Goal: Task Accomplishment & Management: Manage account settings

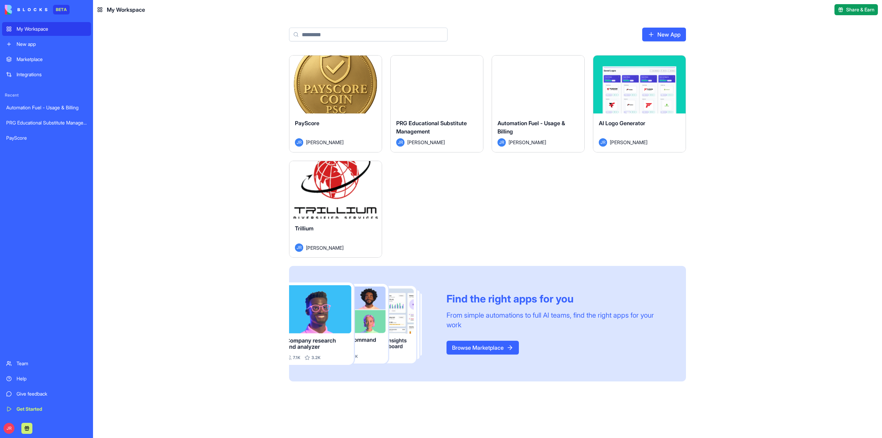
click at [343, 194] on button "Launch" at bounding box center [336, 190] width 52 height 14
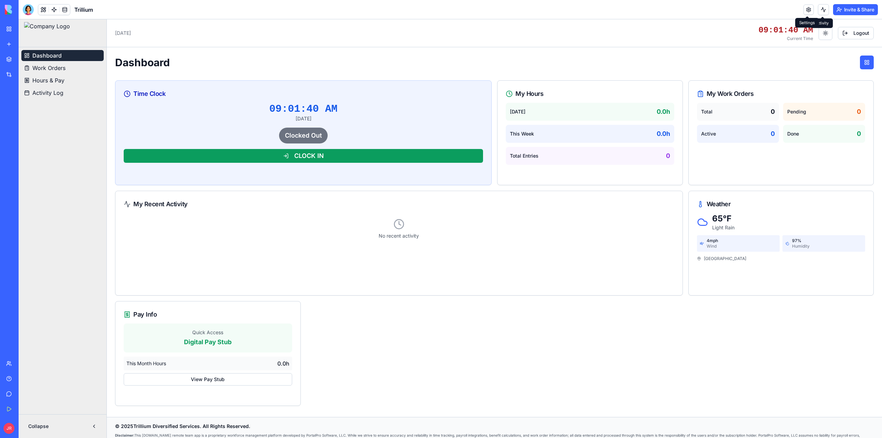
click at [807, 10] on link at bounding box center [808, 9] width 10 height 10
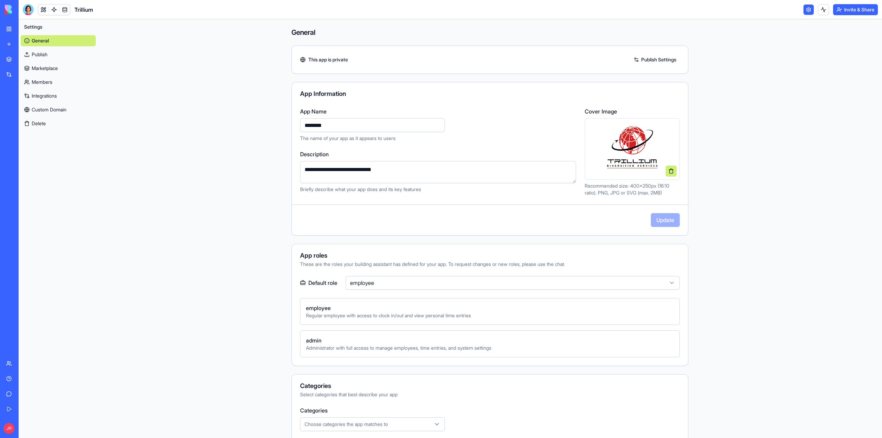
click at [51, 81] on link "Members" at bounding box center [58, 81] width 75 height 11
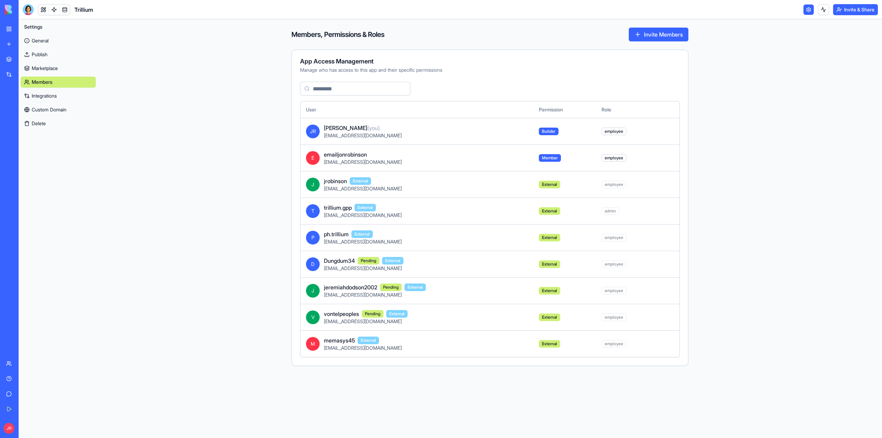
click at [14, 360] on link "Team" at bounding box center [16, 363] width 28 height 14
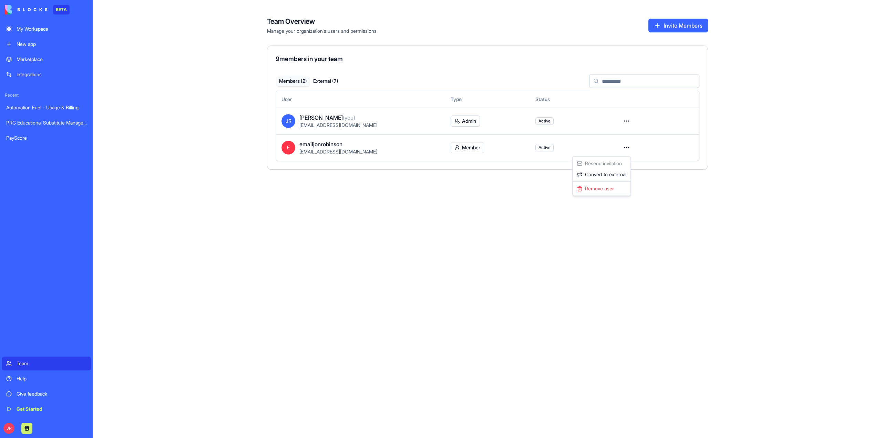
click at [627, 145] on html "BETA My Workspace New app Marketplace Integrations Recent Automation Fuel - Usa…" at bounding box center [441, 219] width 882 height 438
click at [604, 187] on div "Remove user" at bounding box center [601, 188] width 55 height 11
click at [324, 79] on button "External ( 7 )" at bounding box center [325, 81] width 32 height 10
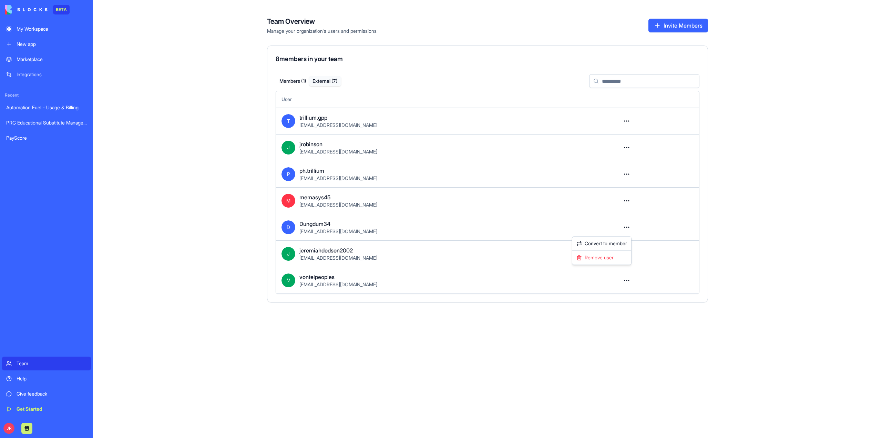
click at [623, 229] on html "BETA My Workspace New app Marketplace Integrations Recent Automation Fuel - Usa…" at bounding box center [441, 219] width 882 height 438
click at [443, 224] on html "BETA My Workspace New app Marketplace Integrations Recent Automation Fuel - Usa…" at bounding box center [441, 219] width 882 height 438
click at [627, 225] on html "BETA My Workspace New app Marketplace Integrations Recent Automation Fuel - Usa…" at bounding box center [441, 219] width 882 height 438
click at [615, 256] on div "Remove user" at bounding box center [602, 257] width 56 height 11
click at [321, 82] on button "External ( 6 )" at bounding box center [325, 81] width 32 height 10
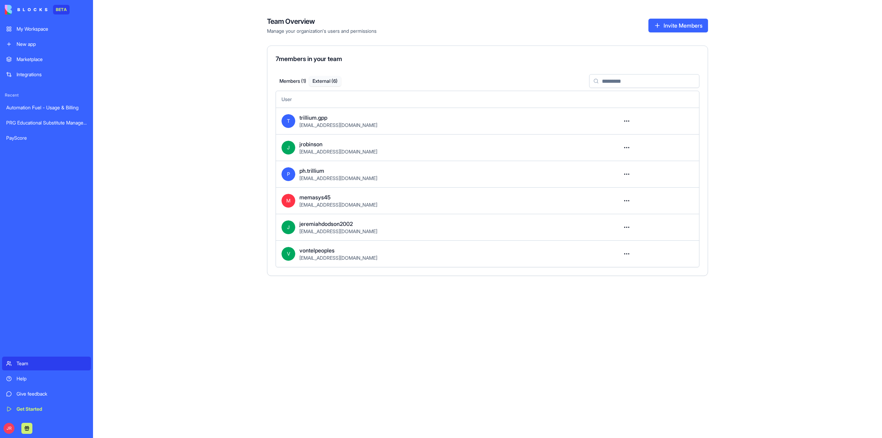
click at [626, 226] on html "BETA My Workspace New app Marketplace Integrations Recent Automation Fuel - Usa…" at bounding box center [441, 219] width 882 height 438
click at [586, 259] on div "Remove user" at bounding box center [602, 257] width 56 height 11
click at [331, 79] on button "External ( 5 )" at bounding box center [325, 81] width 32 height 10
click at [629, 228] on html "BETA My Workspace New app Marketplace Integrations Recent Automation Fuel - Usa…" at bounding box center [441, 219] width 882 height 438
click at [612, 258] on div "Remove user" at bounding box center [602, 257] width 56 height 11
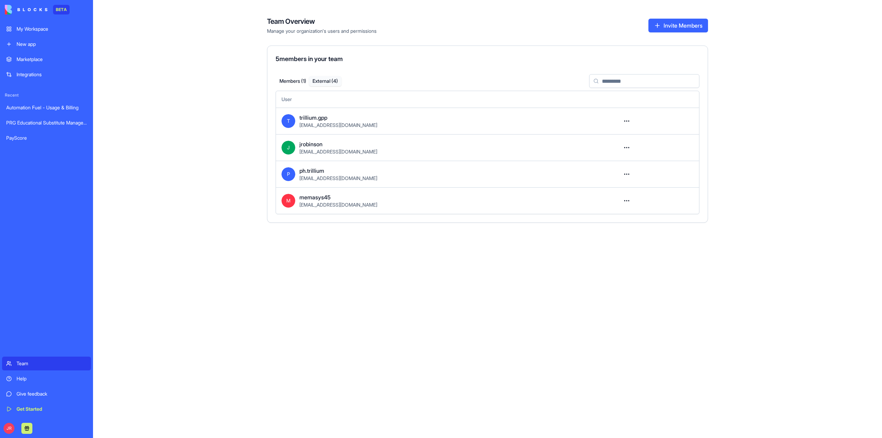
click at [329, 81] on button "External ( 4 )" at bounding box center [325, 81] width 32 height 10
click at [628, 175] on html "BETA My Workspace New app Marketplace Integrations Recent Automation Fuel - Usa…" at bounding box center [441, 219] width 882 height 438
click at [495, 193] on html "BETA My Workspace New app Marketplace Integrations Recent Automation Fuel - Usa…" at bounding box center [441, 219] width 882 height 438
click at [628, 200] on html "BETA My Workspace New app Marketplace Integrations Recent Automation Fuel - Usa…" at bounding box center [441, 219] width 882 height 438
click at [615, 232] on div "Remove user" at bounding box center [602, 230] width 56 height 11
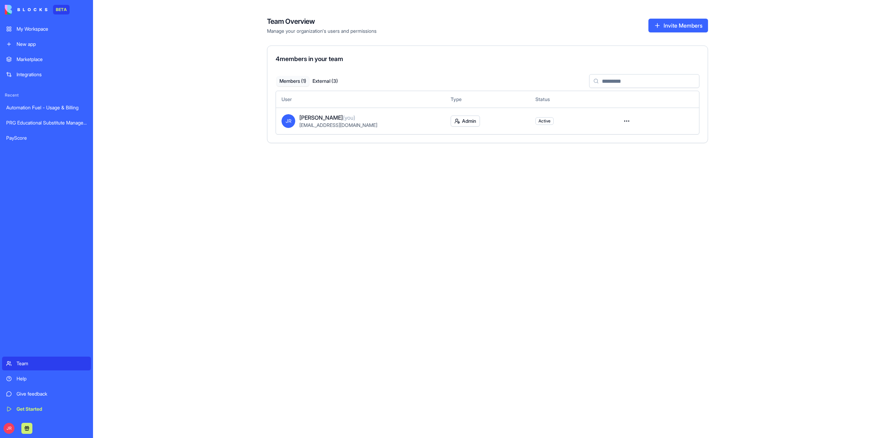
click at [296, 79] on button "Members ( 1 )" at bounding box center [293, 81] width 32 height 10
click at [328, 80] on button "External ( 3 )" at bounding box center [325, 81] width 32 height 10
click at [32, 27] on div "My Workspace" at bounding box center [52, 28] width 70 height 7
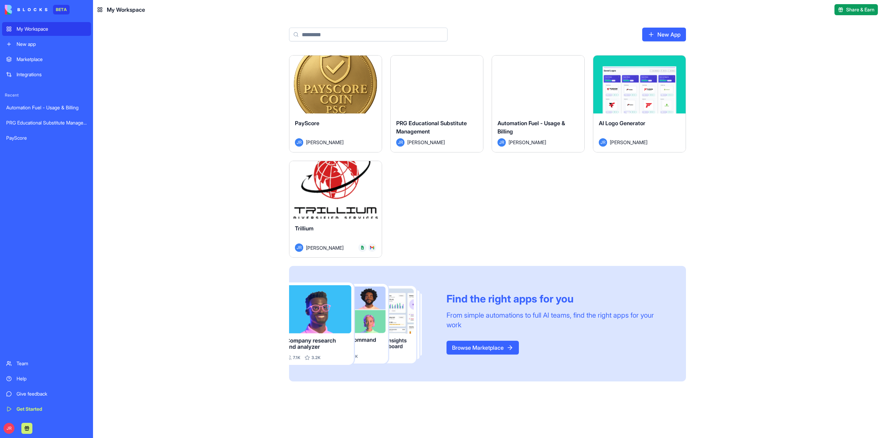
click at [338, 186] on button "Launch" at bounding box center [336, 190] width 52 height 14
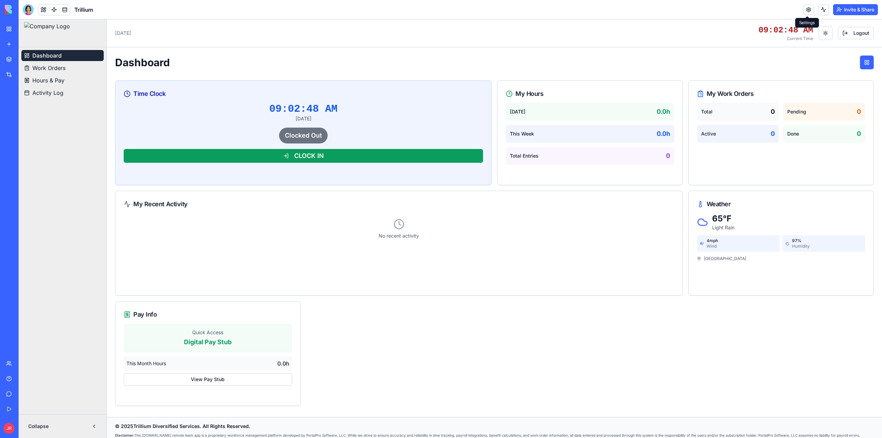
click at [805, 10] on link at bounding box center [808, 9] width 10 height 10
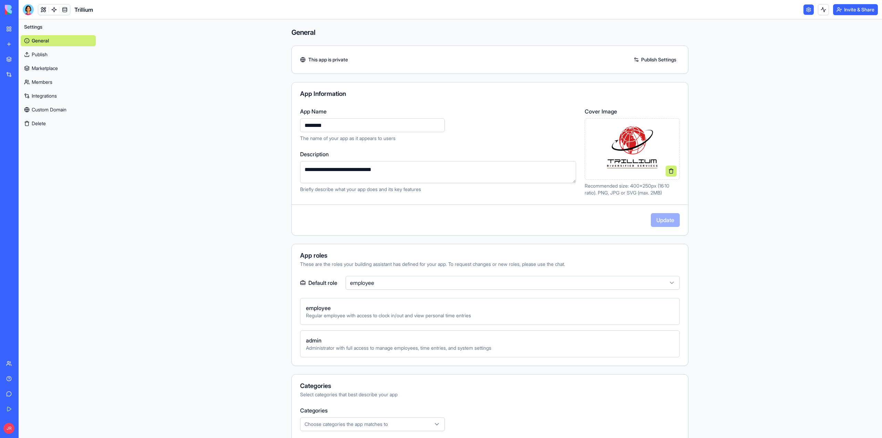
click at [28, 79] on link "Members" at bounding box center [58, 81] width 75 height 11
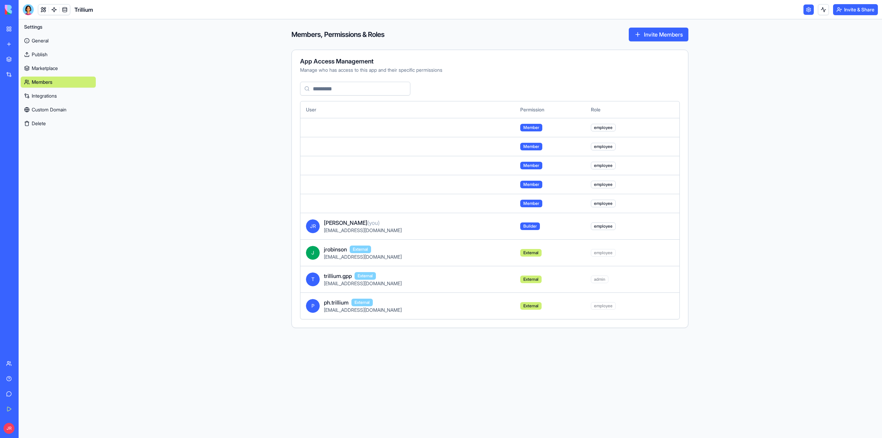
click at [805, 10] on link at bounding box center [808, 9] width 10 height 10
click at [806, 10] on link at bounding box center [808, 9] width 10 height 10
click at [823, 10] on button at bounding box center [823, 9] width 11 height 11
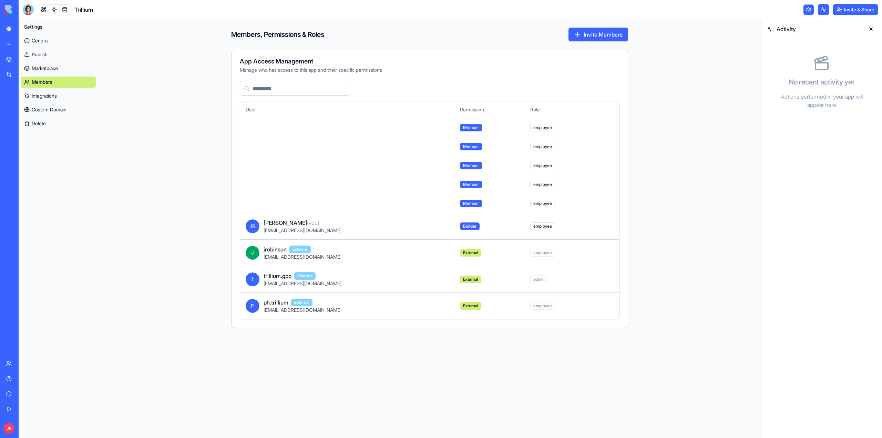
click at [870, 28] on button at bounding box center [870, 28] width 11 height 11
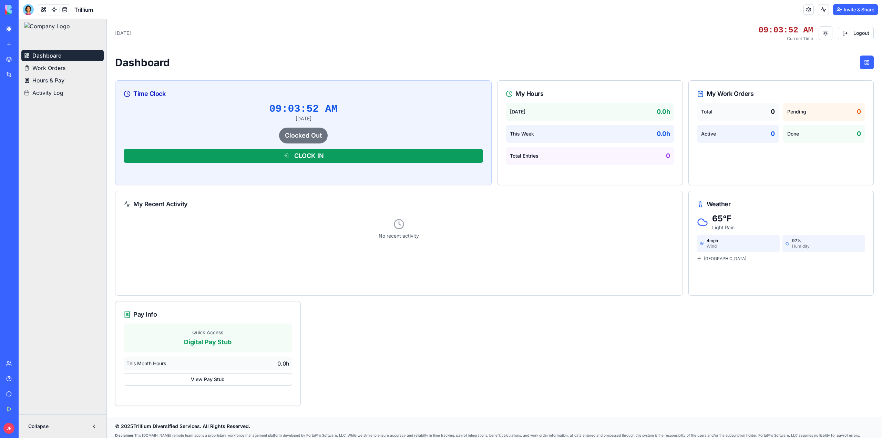
click at [859, 4] on button "Invite & Share" at bounding box center [855, 9] width 45 height 11
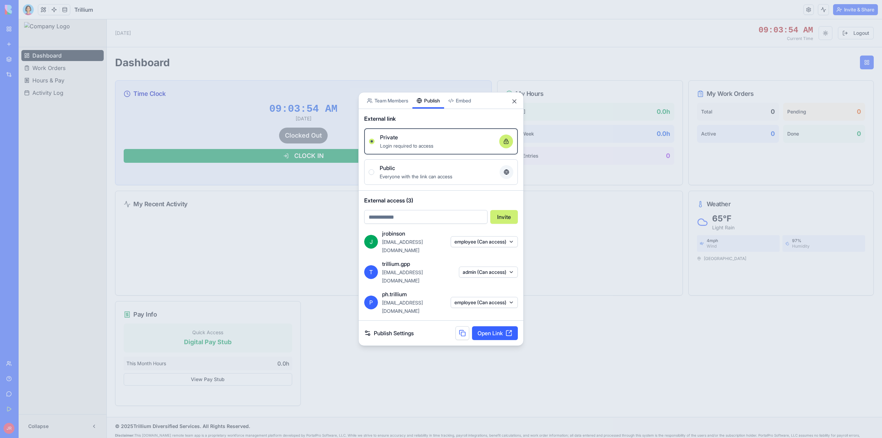
click at [430, 159] on div "Share App Team Members Publish Embed External link Private Login required to ac…" at bounding box center [440, 219] width 165 height 254
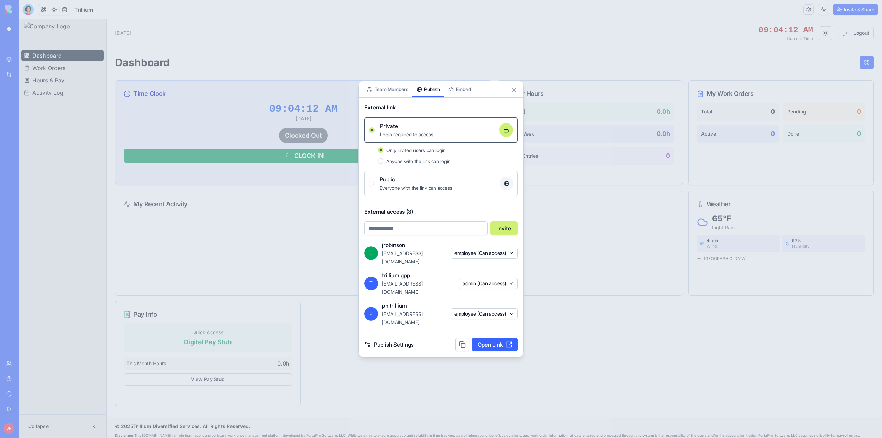
click at [486, 308] on button "employee (Can access)" at bounding box center [484, 313] width 67 height 11
click at [489, 344] on div "admin" at bounding box center [483, 341] width 52 height 11
click at [433, 310] on div at bounding box center [441, 219] width 882 height 438
click at [397, 340] on link "Publish Settings" at bounding box center [389, 344] width 50 height 8
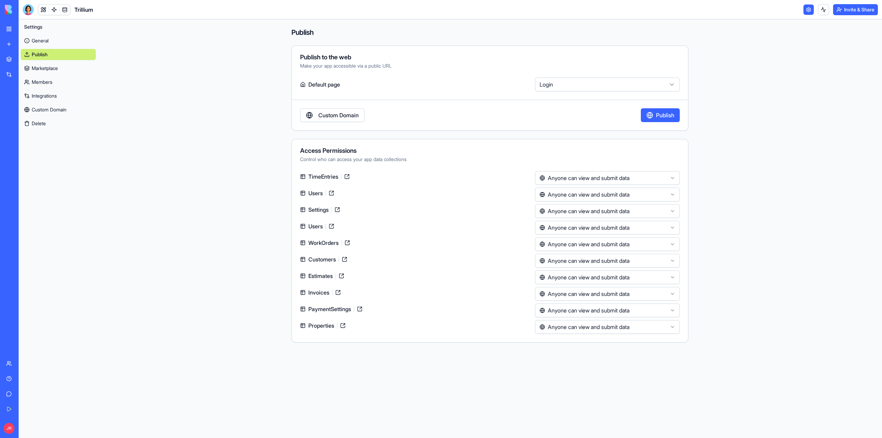
click at [41, 83] on link "Members" at bounding box center [58, 81] width 75 height 11
